Goal: Download file/media

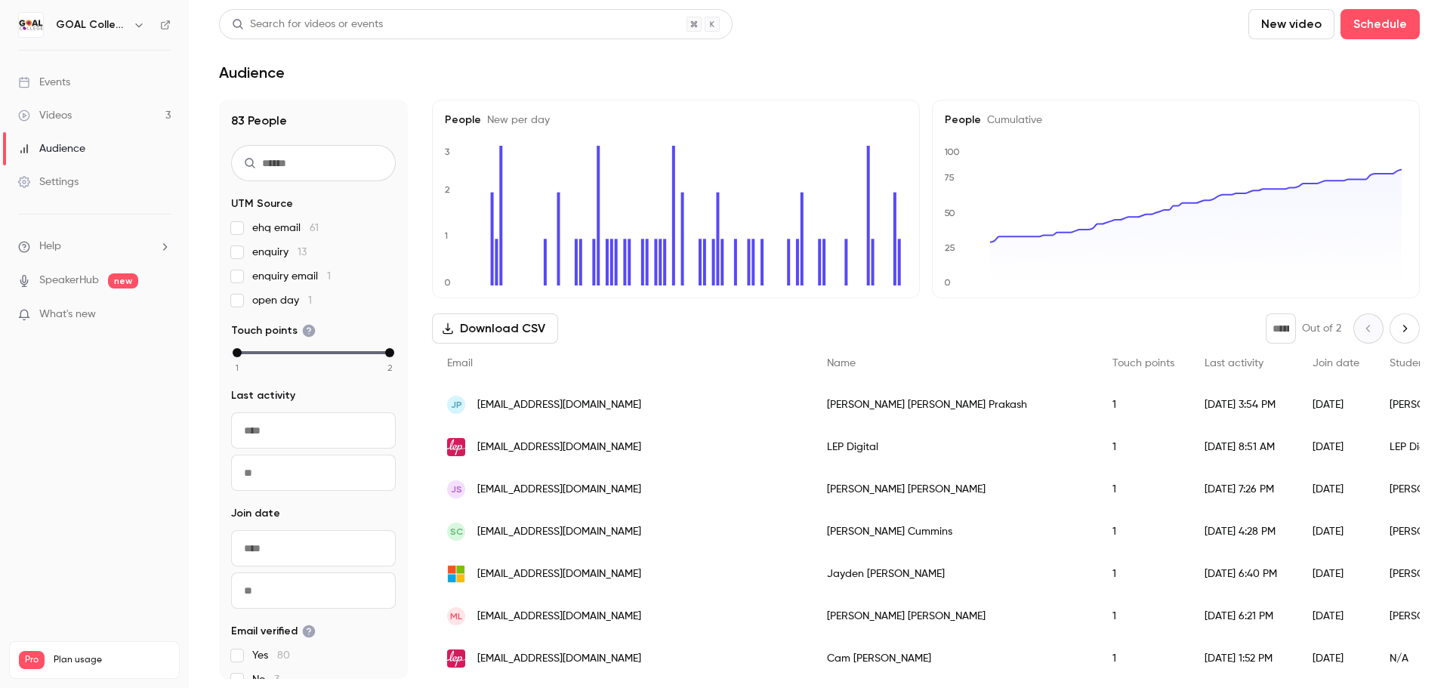
click at [109, 113] on link "Videos 3" at bounding box center [94, 115] width 189 height 33
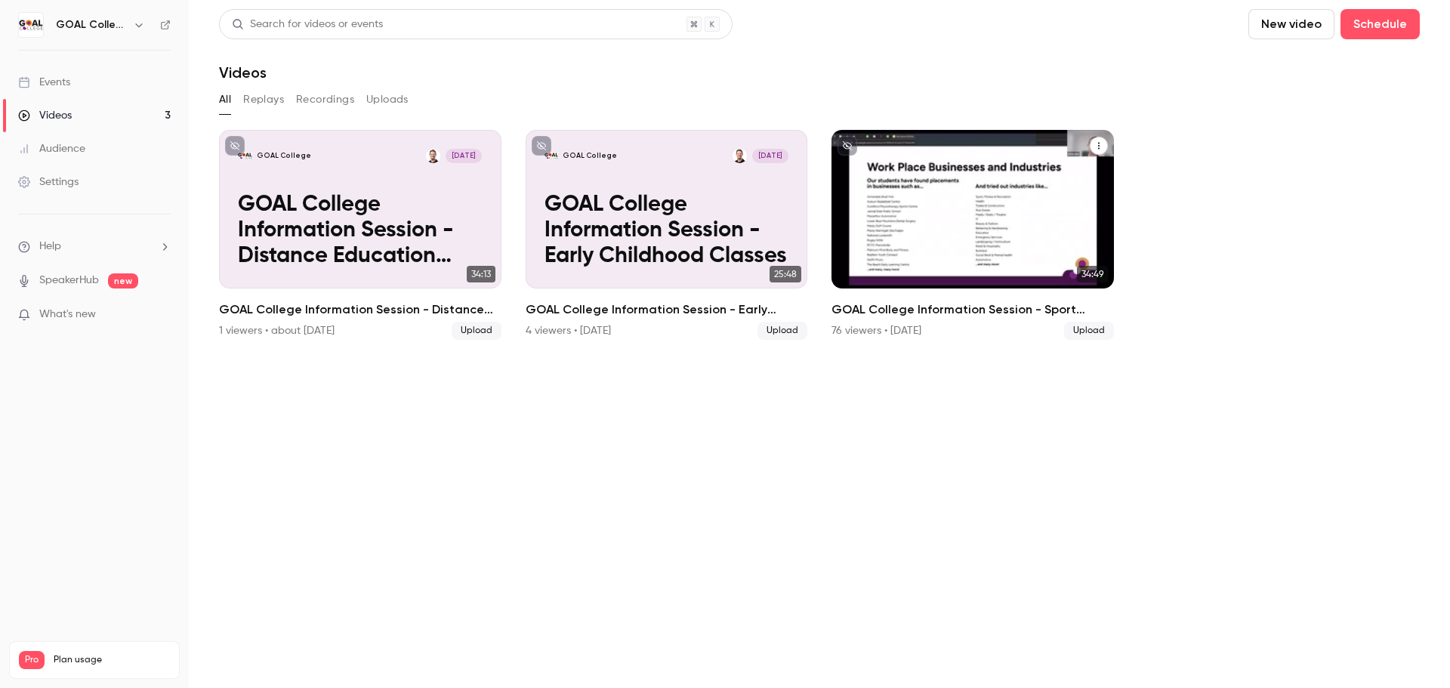
click at [877, 246] on p "GOAL College Information Session - Sport Classes" at bounding box center [972, 231] width 244 height 77
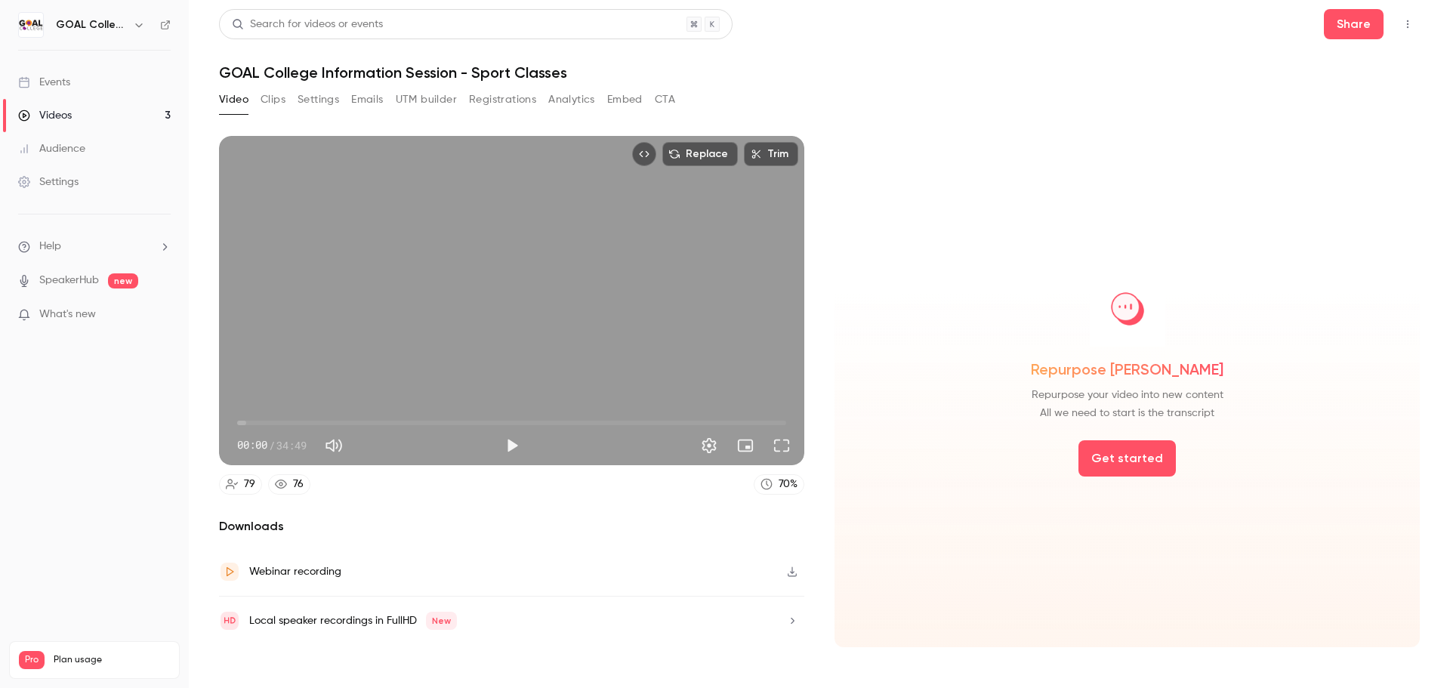
click at [556, 100] on button "Analytics" at bounding box center [571, 100] width 47 height 24
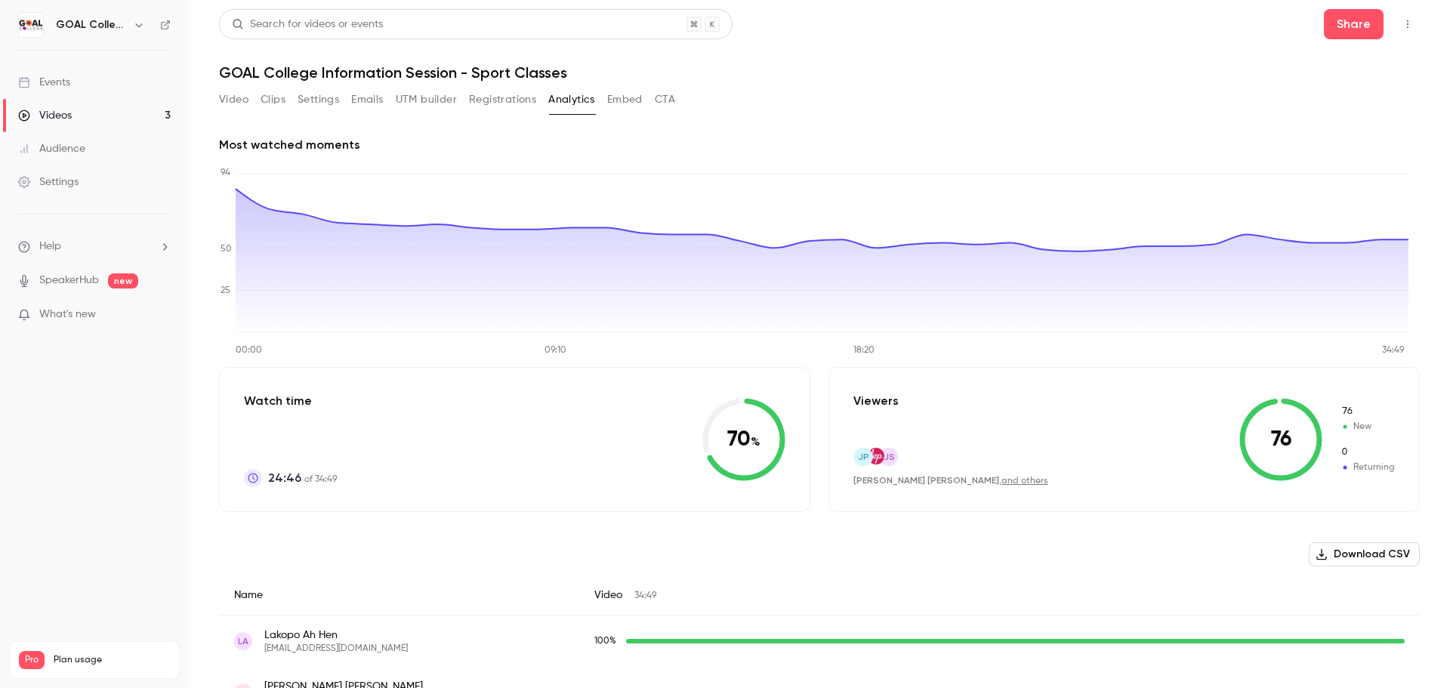
click at [1348, 556] on button "Download CSV" at bounding box center [1364, 554] width 111 height 24
click at [1349, 552] on button "Download CSV" at bounding box center [1364, 554] width 111 height 24
click at [76, 149] on div "Audience" at bounding box center [51, 148] width 67 height 15
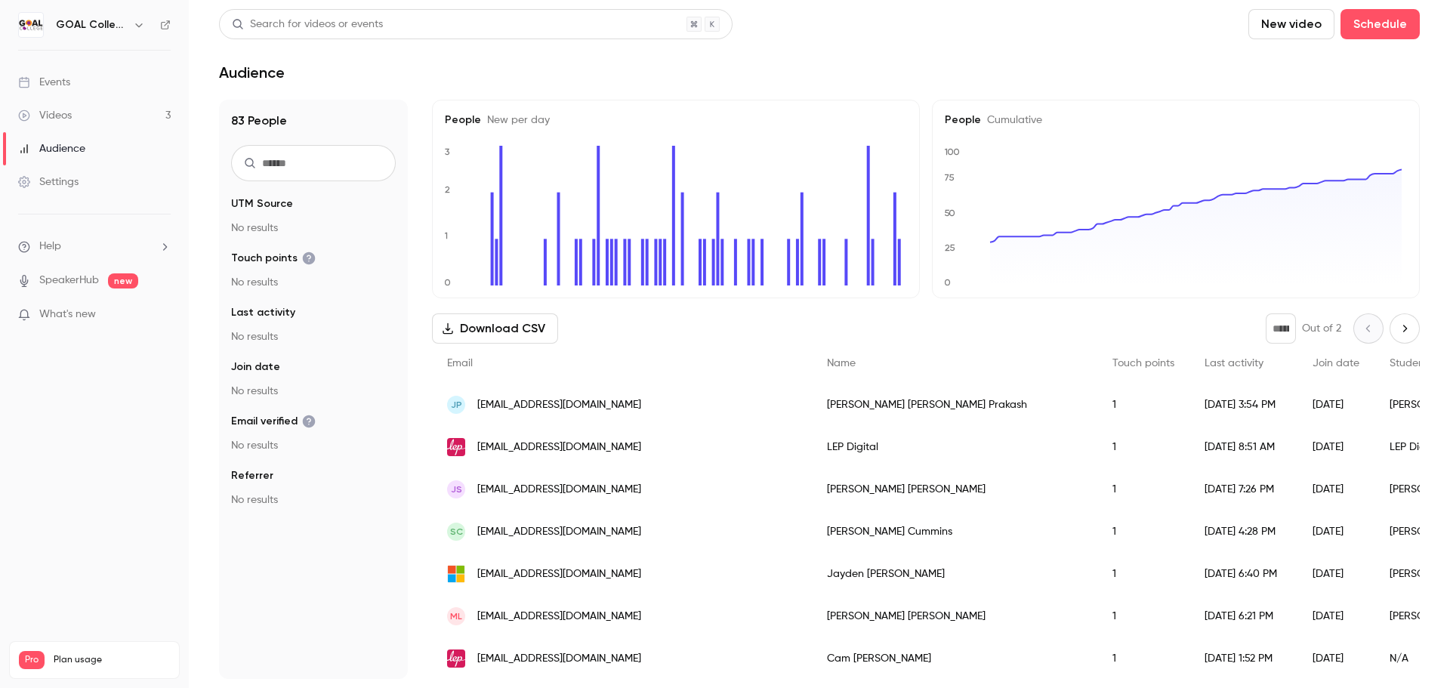
click at [489, 339] on button "Download CSV" at bounding box center [495, 328] width 126 height 30
